Goal: Navigation & Orientation: Find specific page/section

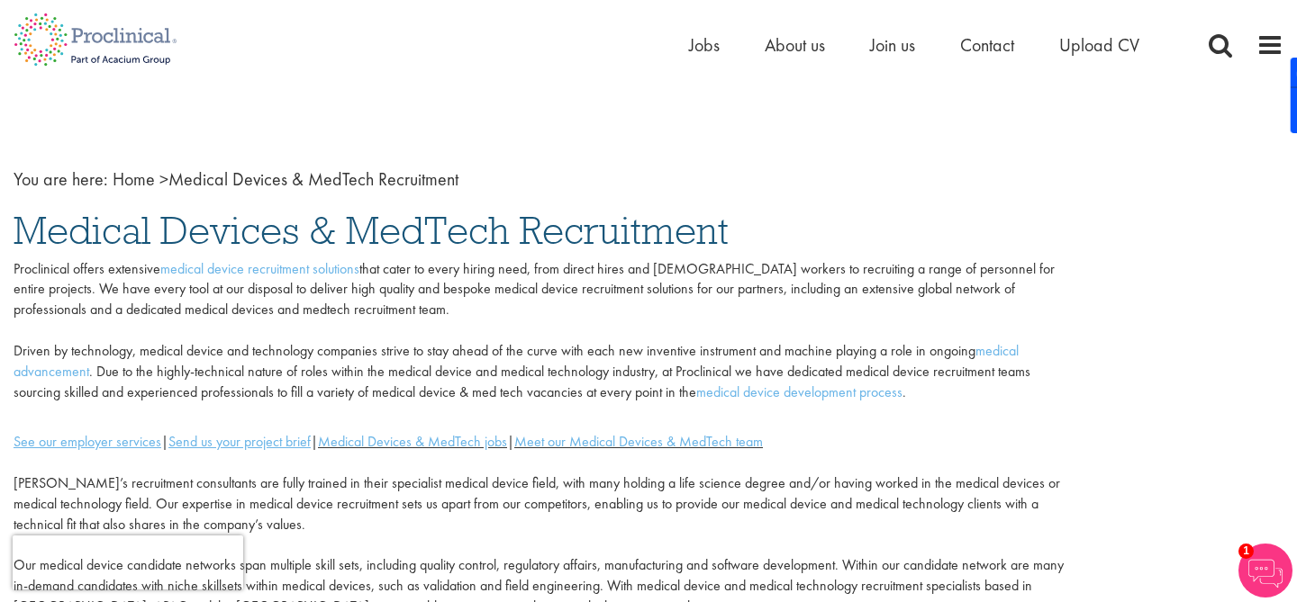
click at [701, 32] on li "Jobs" at bounding box center [704, 45] width 31 height 27
click at [701, 45] on span "Jobs" at bounding box center [704, 44] width 31 height 23
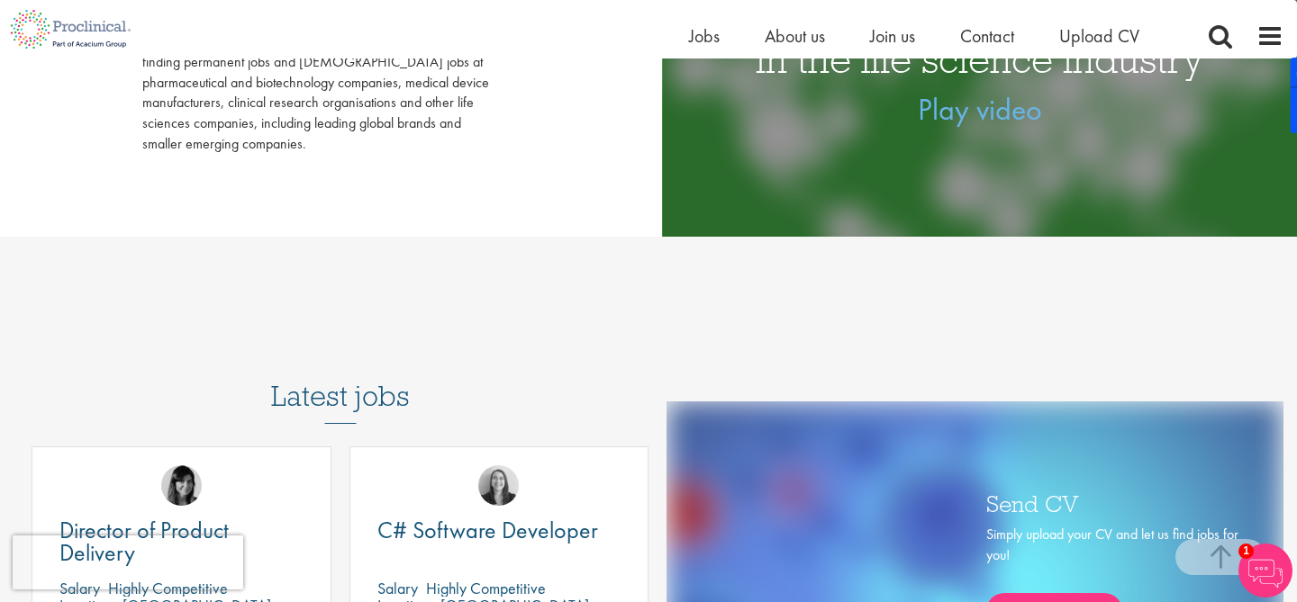
scroll to position [466, 0]
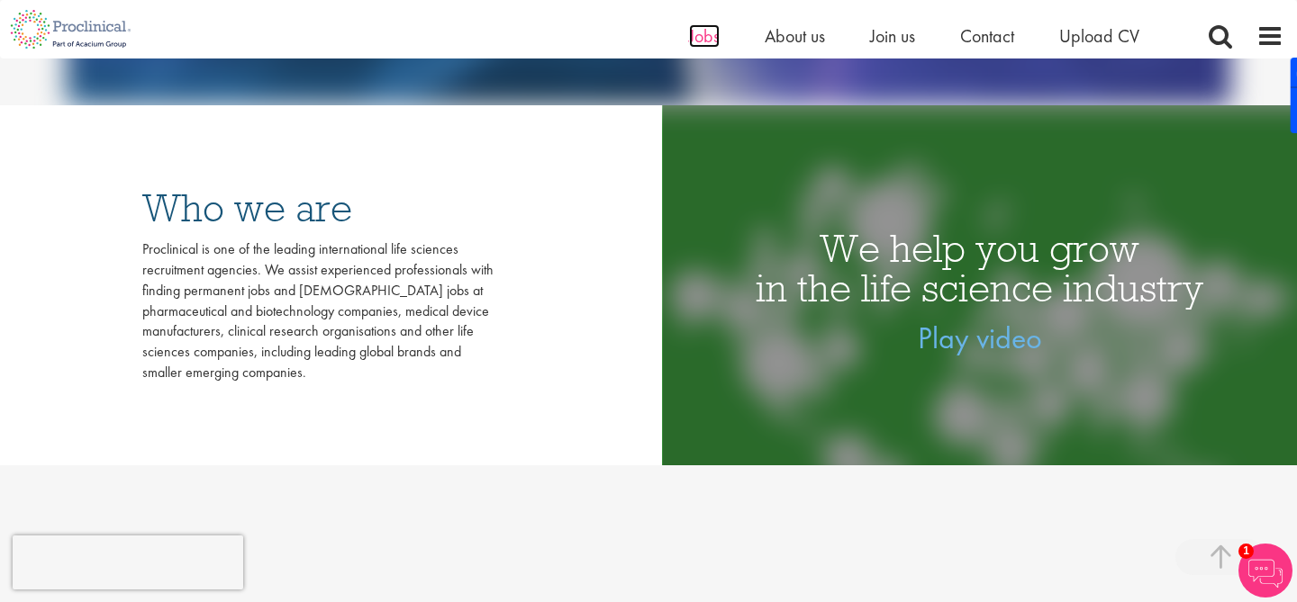
click at [710, 39] on span "Jobs" at bounding box center [704, 35] width 31 height 23
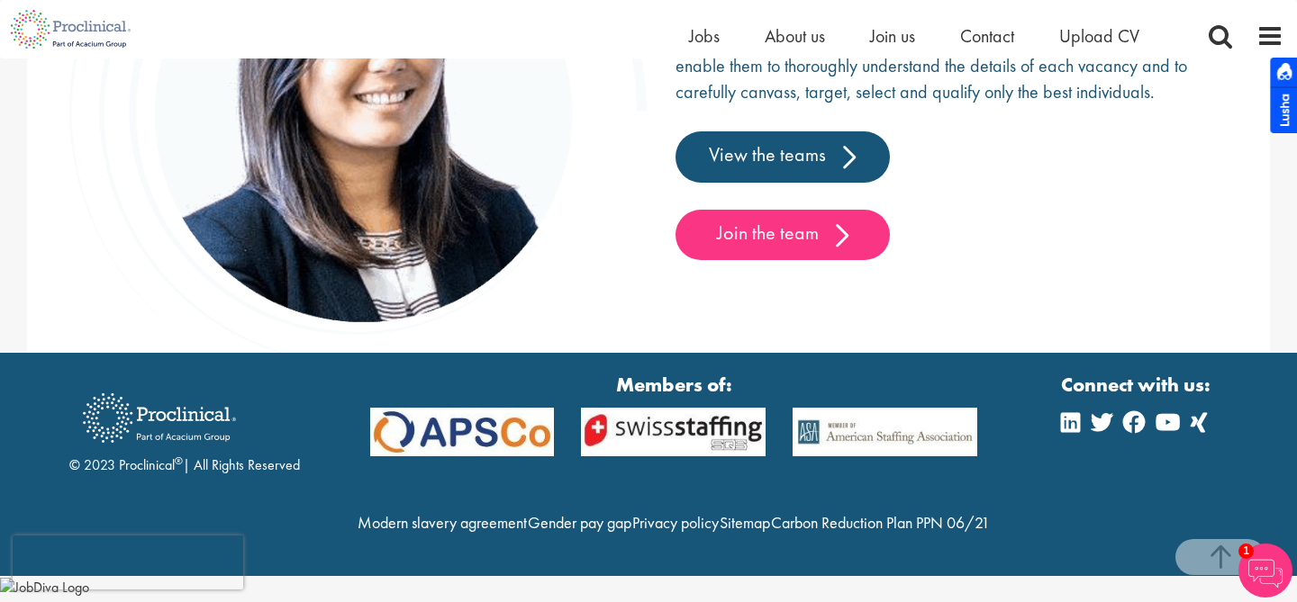
scroll to position [2888, 0]
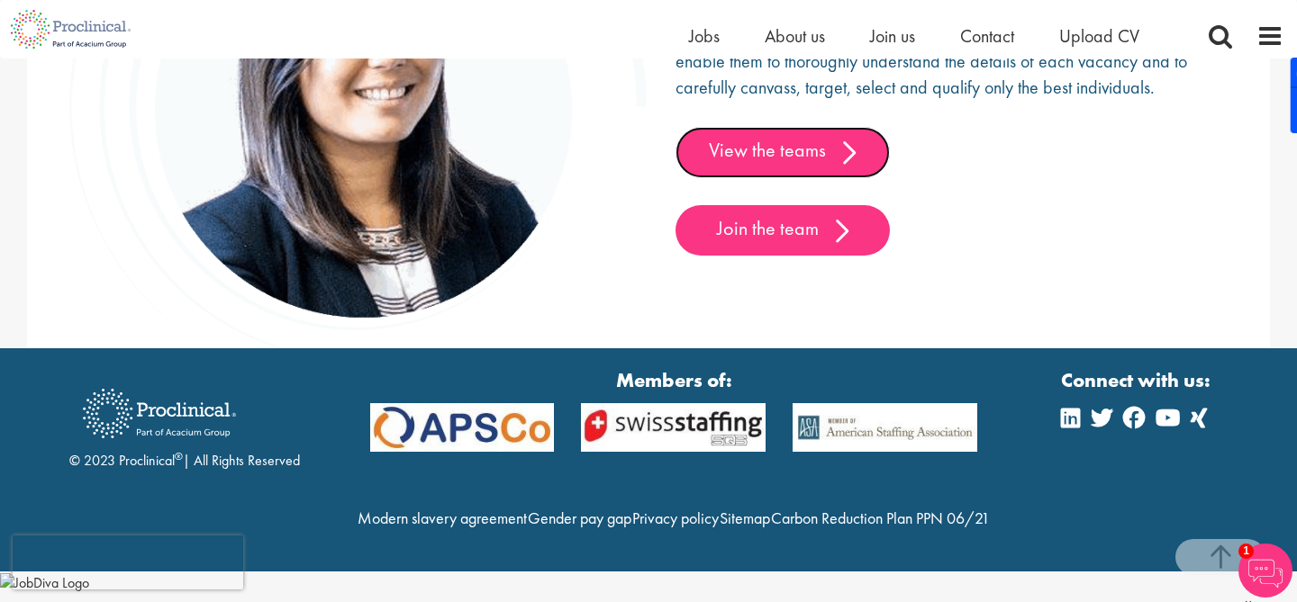
click at [744, 154] on link "View the teams" at bounding box center [782, 152] width 214 height 50
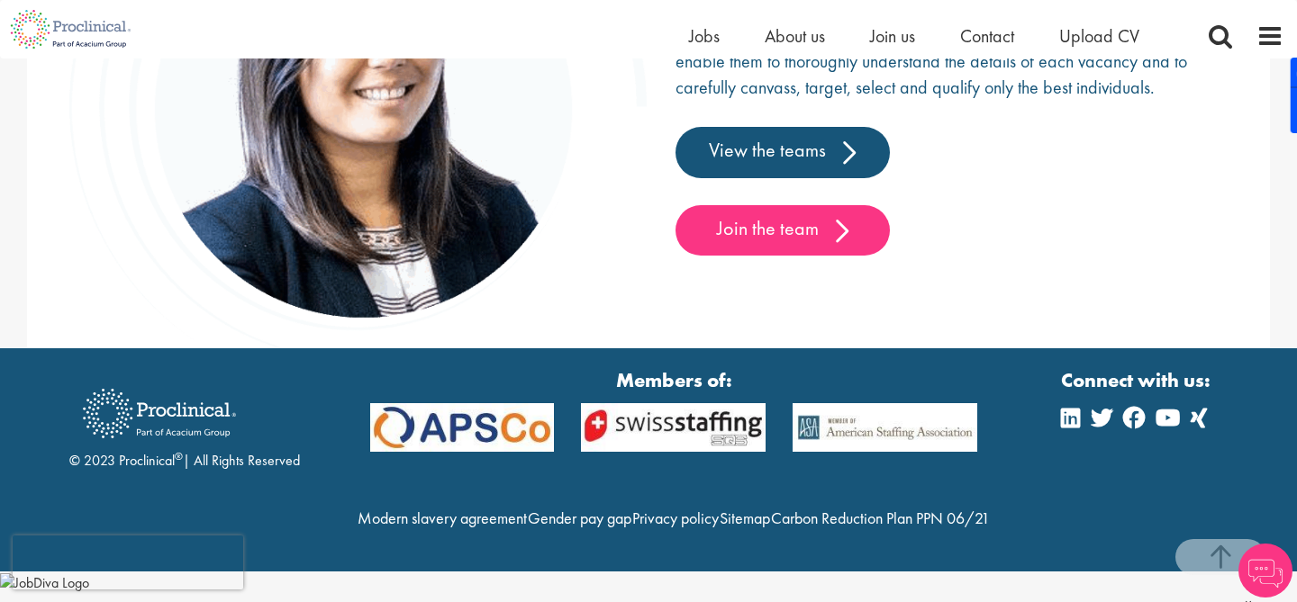
scroll to position [2896, 0]
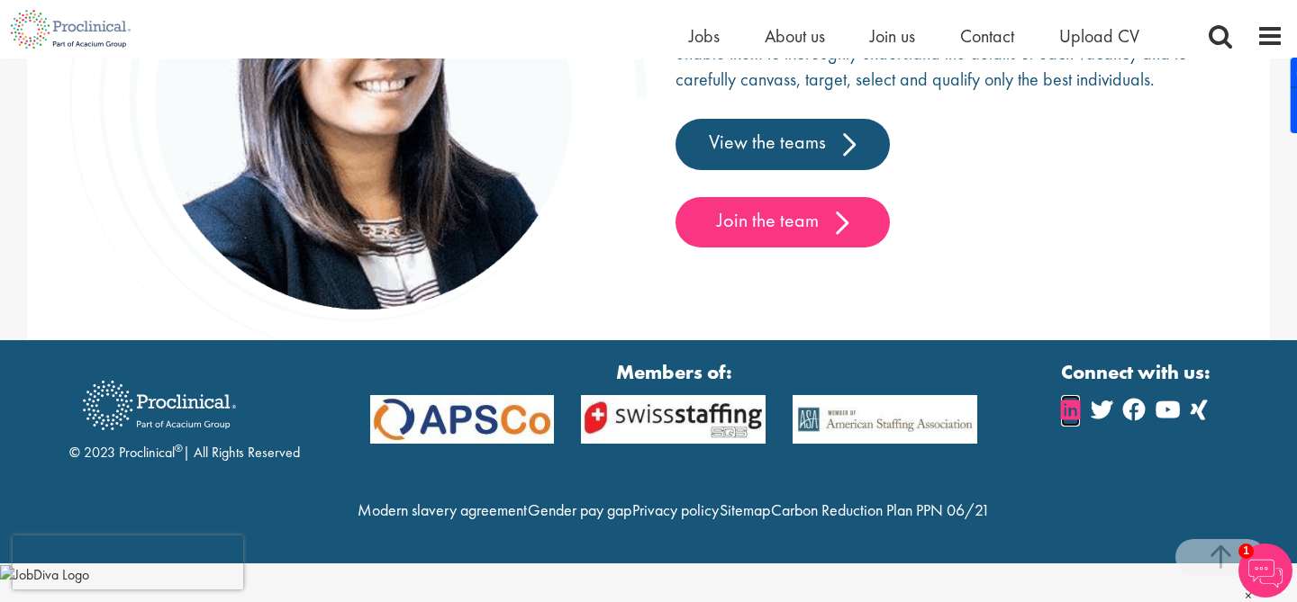
click at [1074, 411] on icon at bounding box center [1070, 410] width 19 height 22
